Goal: Task Accomplishment & Management: Use online tool/utility

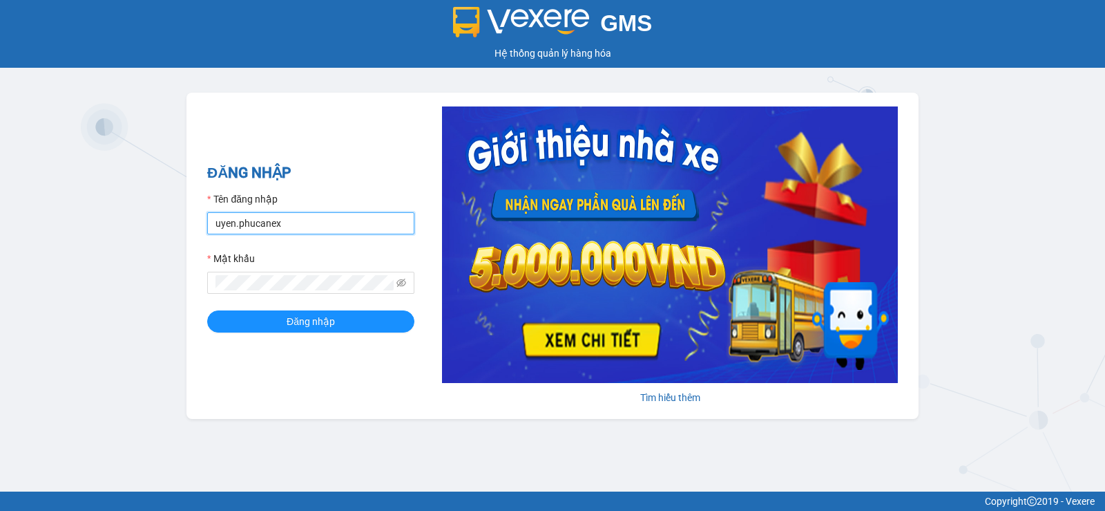
drag, startPoint x: 284, startPoint y: 225, endPoint x: 186, endPoint y: 233, distance: 98.4
click at [203, 229] on div "ĐĂNG NHẬP Tên đăng nhập uyen.phucanex Mật khẩu Đăng nhập Tìm hiểu thêm" at bounding box center [553, 256] width 732 height 326
type input "phuong.phucanex"
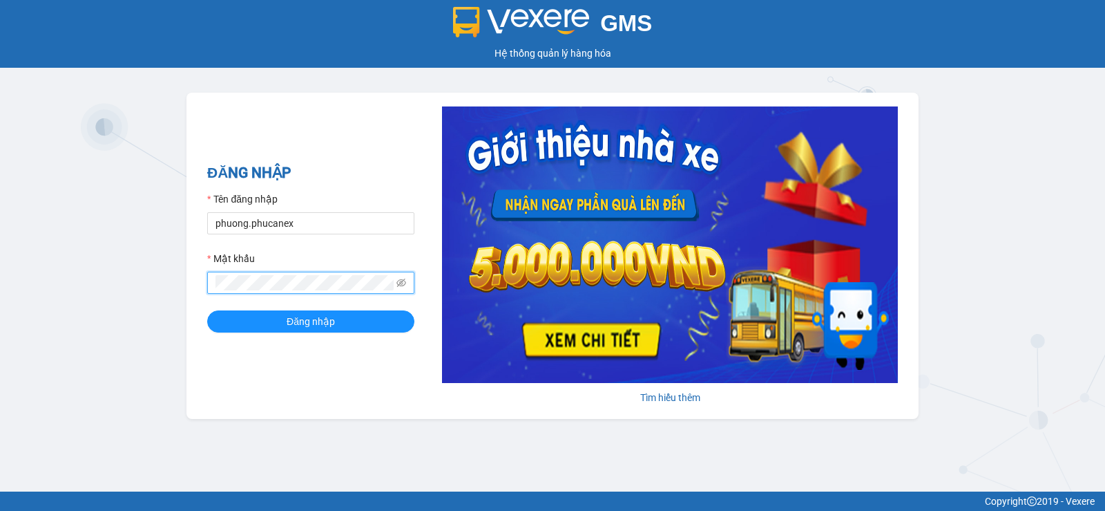
click at [168, 288] on div "GMS Hệ thống quản lý hàng hóa ĐĂNG NHẬP Tên đăng nhập phuong.phucanex Mật khẩu …" at bounding box center [552, 245] width 1105 height 491
click at [207, 310] on button "Đăng nhập" at bounding box center [310, 321] width 207 height 22
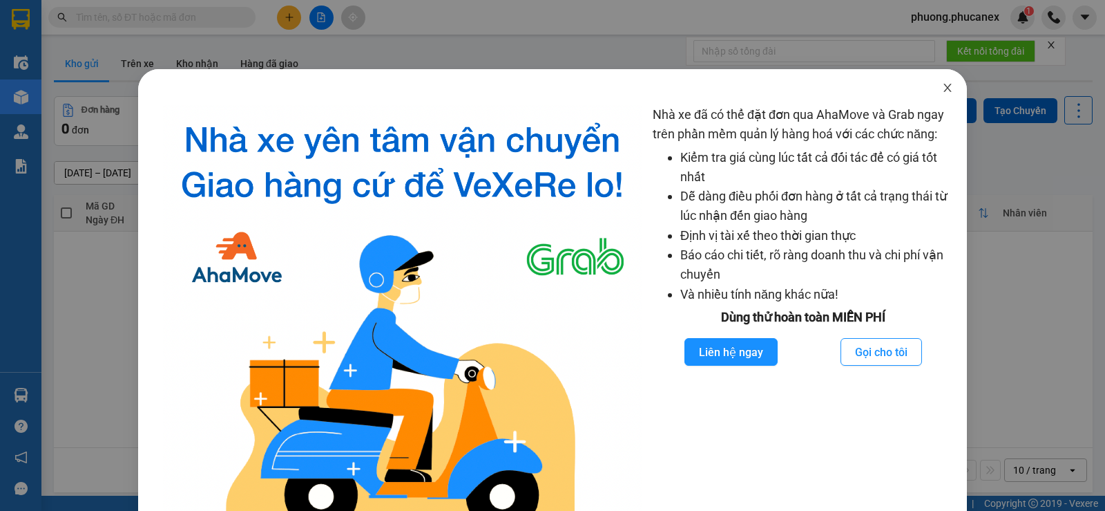
click at [942, 88] on icon "close" at bounding box center [947, 87] width 11 height 11
